Goal: Information Seeking & Learning: Compare options

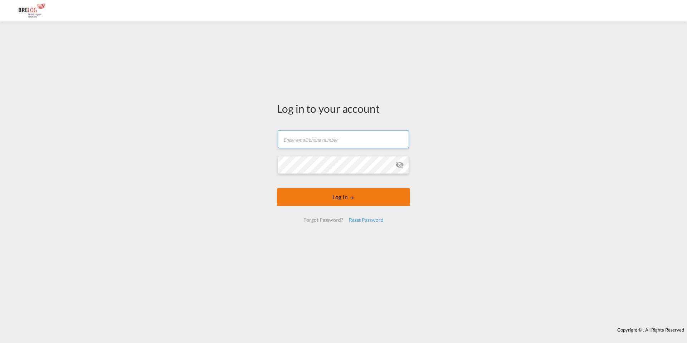
type input "[EMAIL_ADDRESS][DOMAIN_NAME]"
click at [349, 188] on button "Log In" at bounding box center [343, 197] width 133 height 18
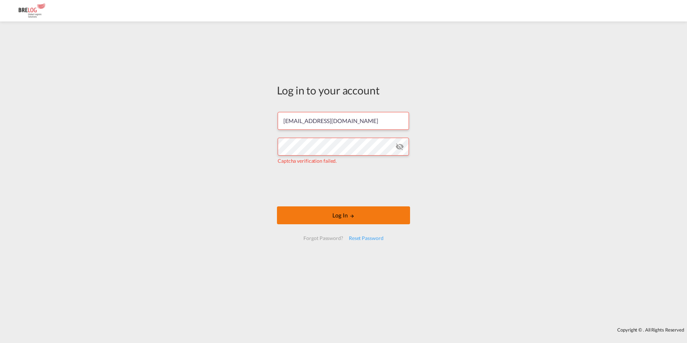
click at [368, 218] on button "Log In" at bounding box center [343, 215] width 133 height 18
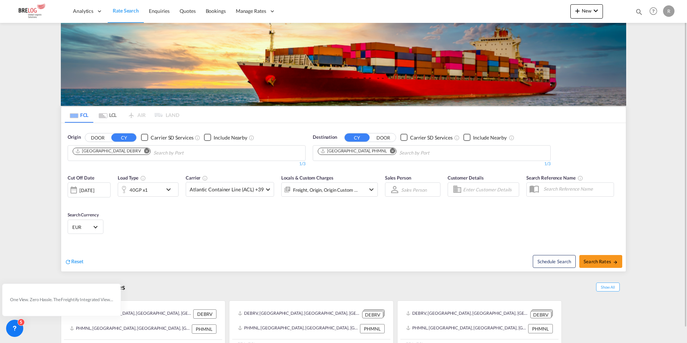
click at [144, 149] on md-icon "Remove" at bounding box center [146, 150] width 5 height 5
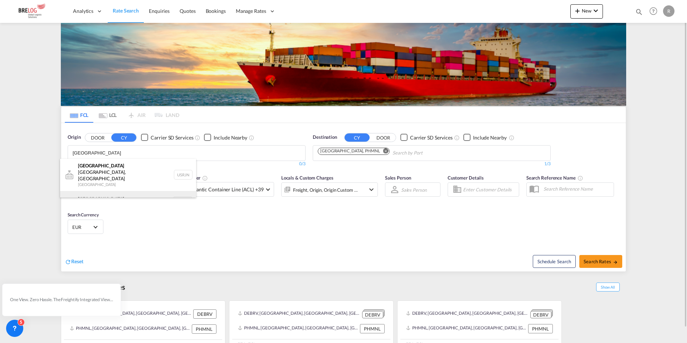
type input "[GEOGRAPHIC_DATA]"
click at [109, 191] on div "[GEOGRAPHIC_DATA] [GEOGRAPHIC_DATA] NLRTM" at bounding box center [128, 201] width 136 height 21
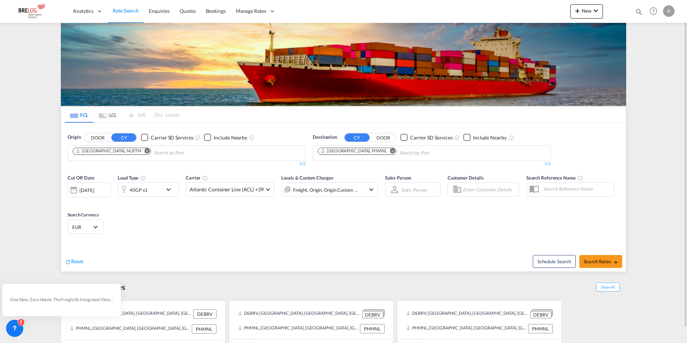
click at [390, 152] on md-icon "Remove" at bounding box center [392, 150] width 5 height 5
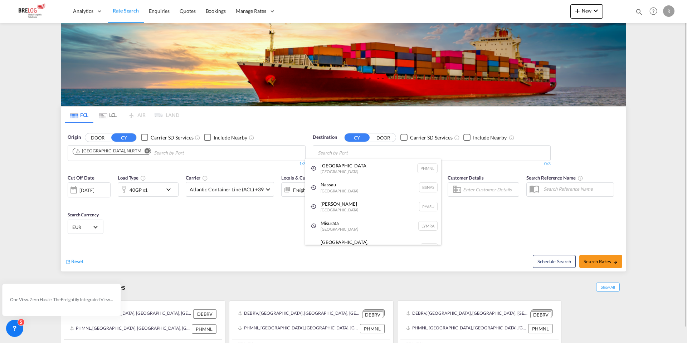
type input "n"
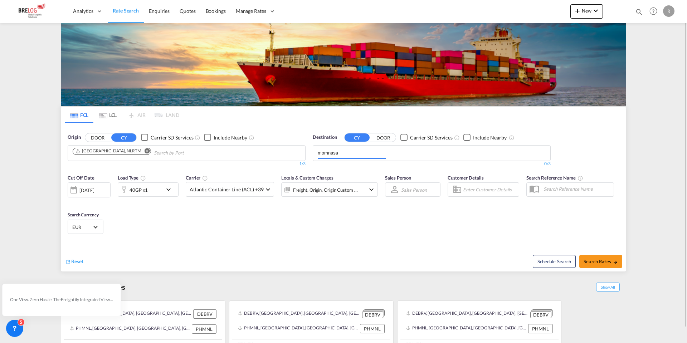
click at [328, 151] on input "momnasa" at bounding box center [352, 152] width 68 height 11
type input "[GEOGRAPHIC_DATA]"
click at [346, 162] on div "Mombasa [GEOGRAPHIC_DATA] [GEOGRAPHIC_DATA]" at bounding box center [373, 169] width 136 height 21
click at [156, 192] on div "40GP x1" at bounding box center [140, 189] width 44 height 14
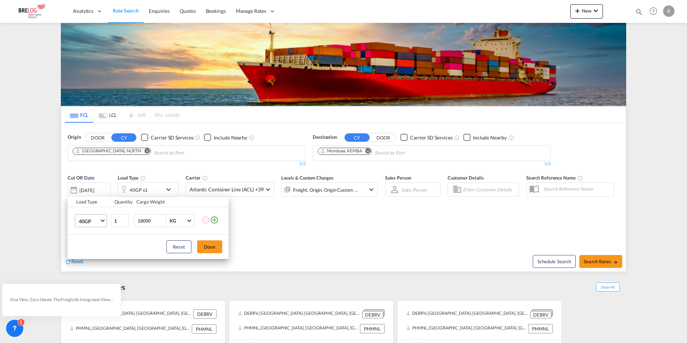
click at [90, 216] on md-select-value "40GP" at bounding box center [92, 221] width 29 height 12
click at [93, 207] on md-option "20GP" at bounding box center [97, 203] width 49 height 17
click at [145, 219] on input "18000" at bounding box center [151, 221] width 29 height 12
type input "20000"
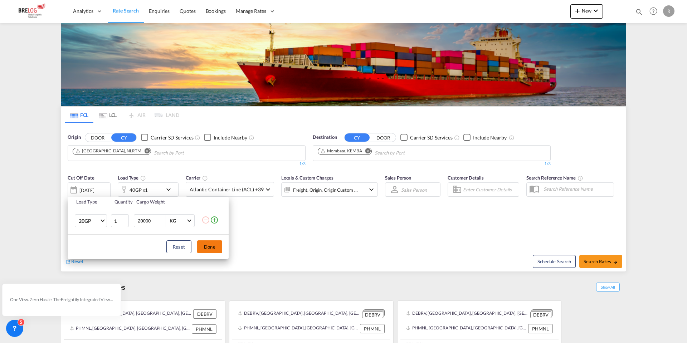
click at [216, 248] on button "Done" at bounding box center [209, 246] width 25 height 13
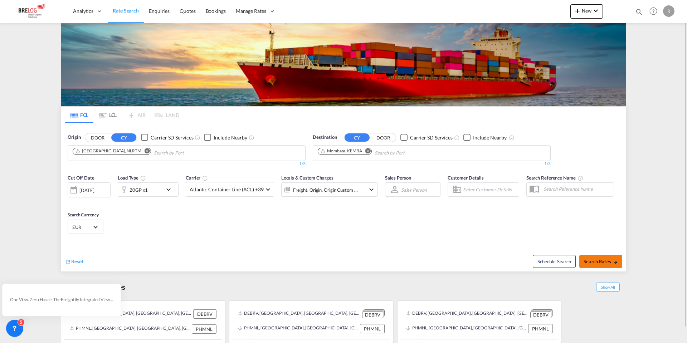
click at [606, 263] on span "Search Rates" at bounding box center [601, 262] width 34 height 6
type input "NLRTM to [GEOGRAPHIC_DATA] / [DATE]"
